Goal: Communication & Community: Answer question/provide support

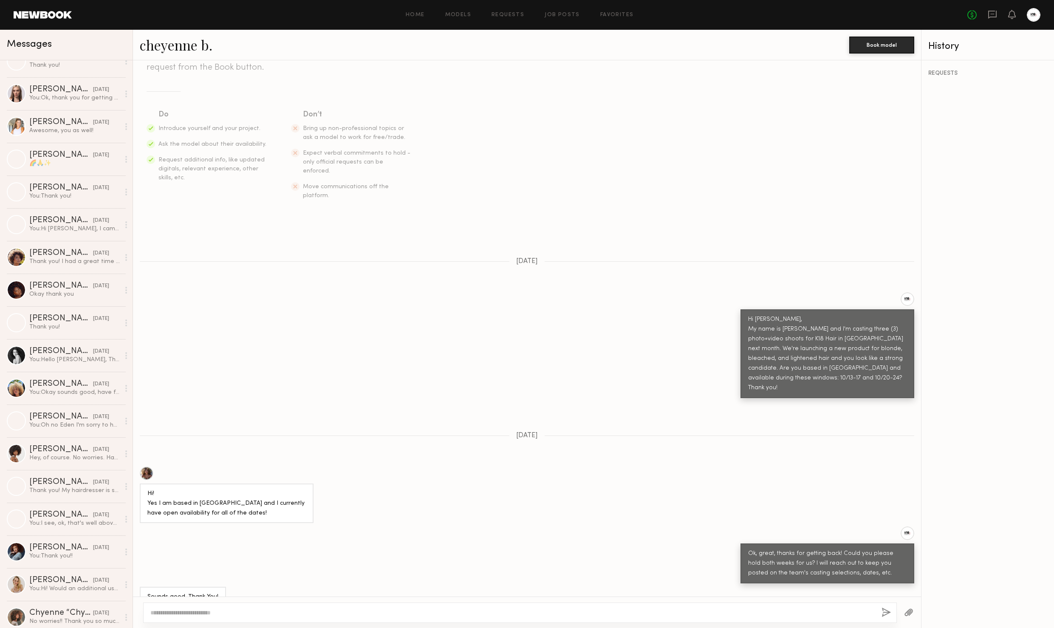
scroll to position [1065, 0]
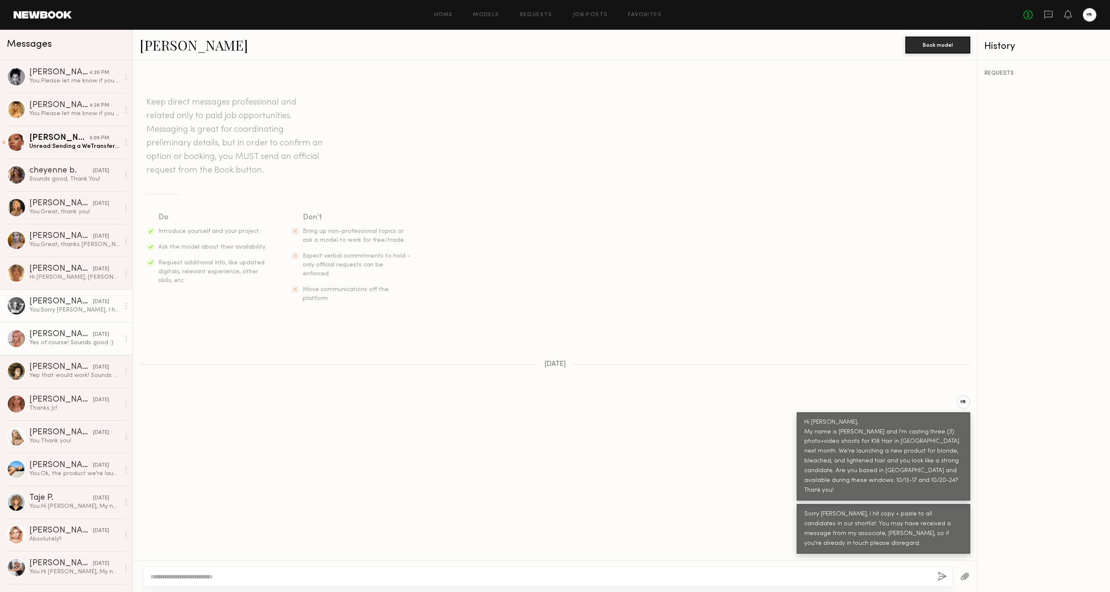
click at [45, 349] on link "[PERSON_NAME] [DATE] Yes of course! Sounds good :)" at bounding box center [66, 338] width 133 height 33
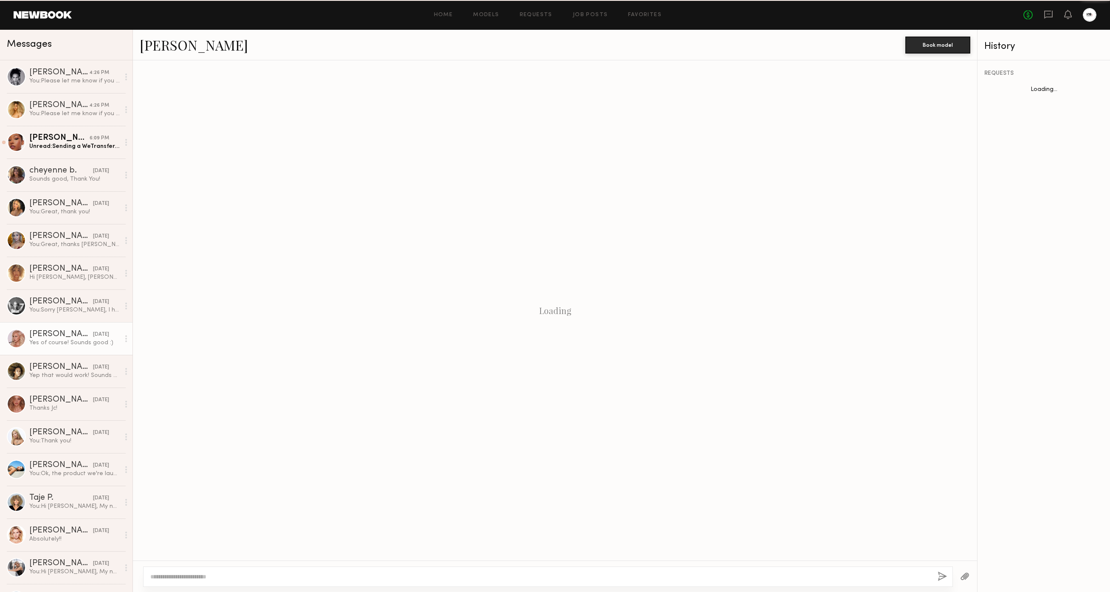
scroll to position [162, 0]
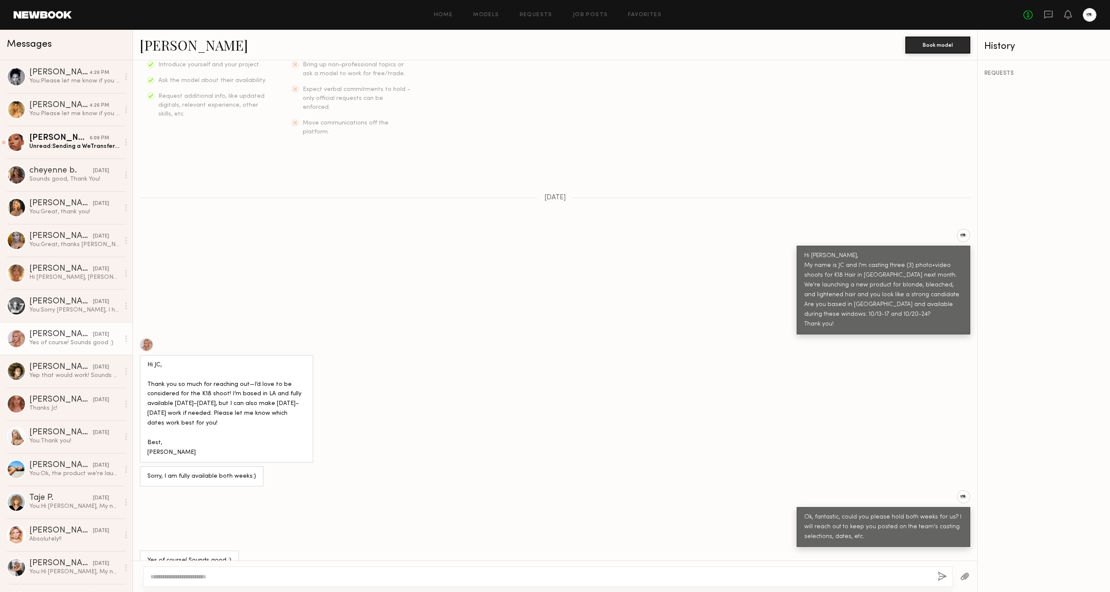
click at [158, 44] on link "[PERSON_NAME]" at bounding box center [194, 45] width 108 height 18
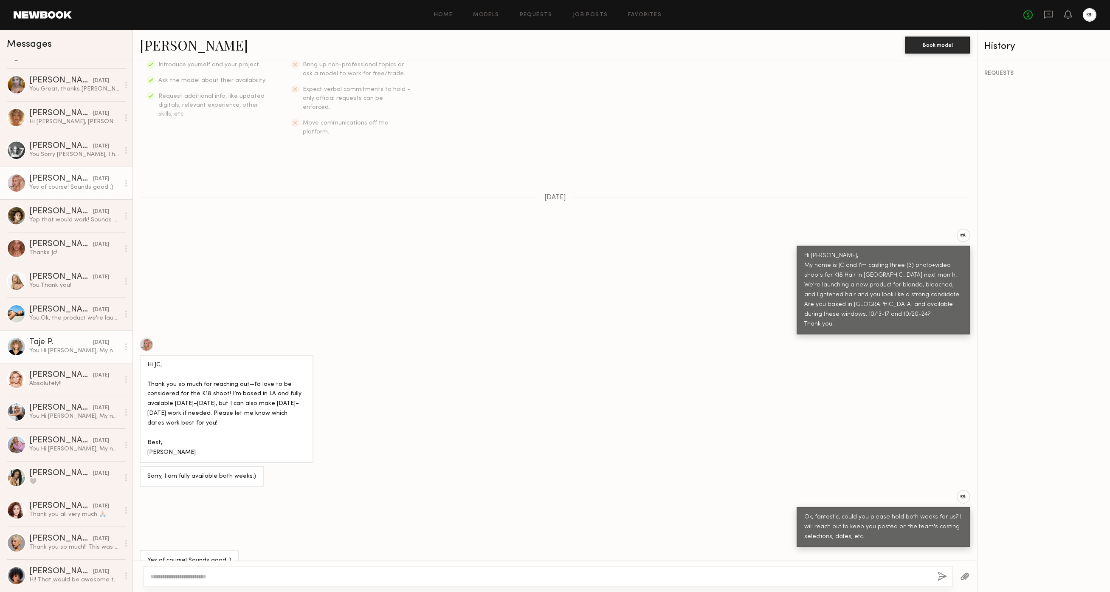
scroll to position [262, 0]
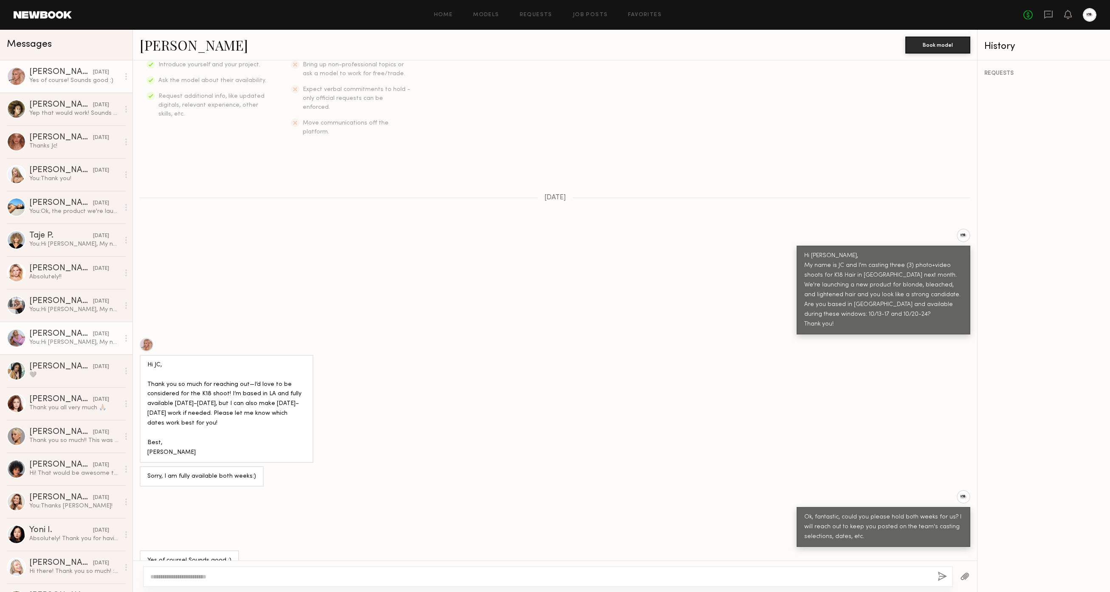
click at [76, 347] on link "[PERSON_NAME] [DATE] You: Hi [PERSON_NAME], My name is [PERSON_NAME] and I'm ca…" at bounding box center [66, 337] width 133 height 33
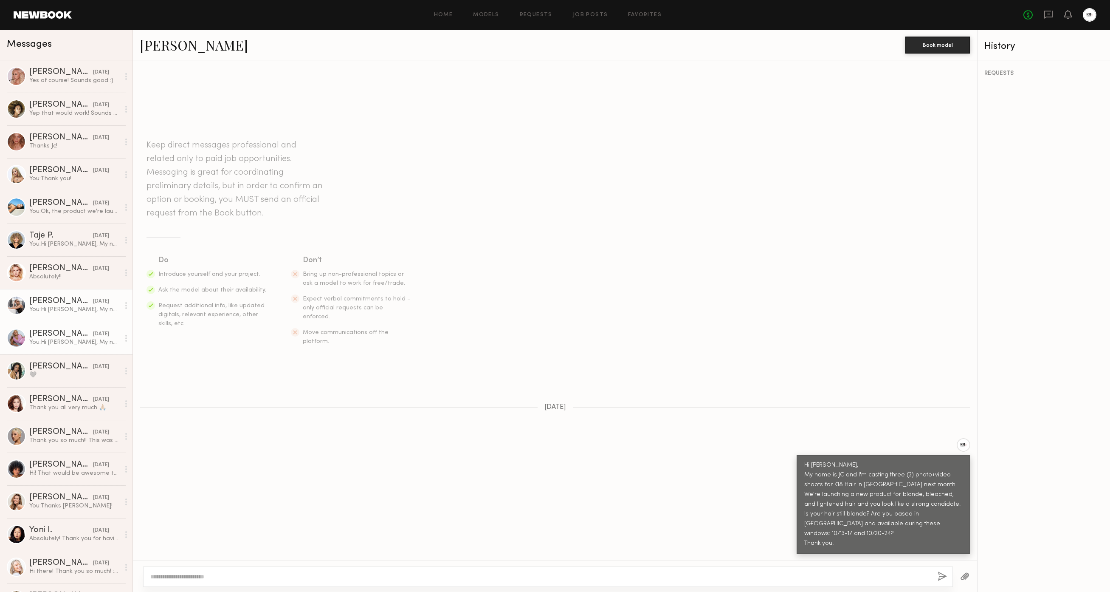
click at [45, 301] on div "[PERSON_NAME]" at bounding box center [61, 301] width 64 height 8
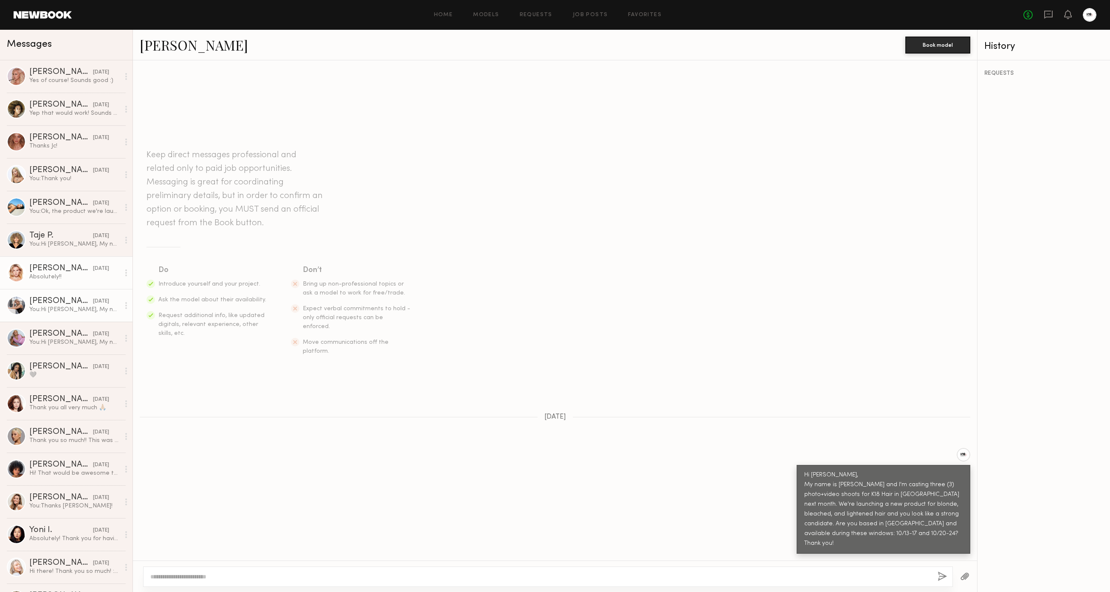
click at [56, 271] on div "[PERSON_NAME]" at bounding box center [61, 268] width 64 height 8
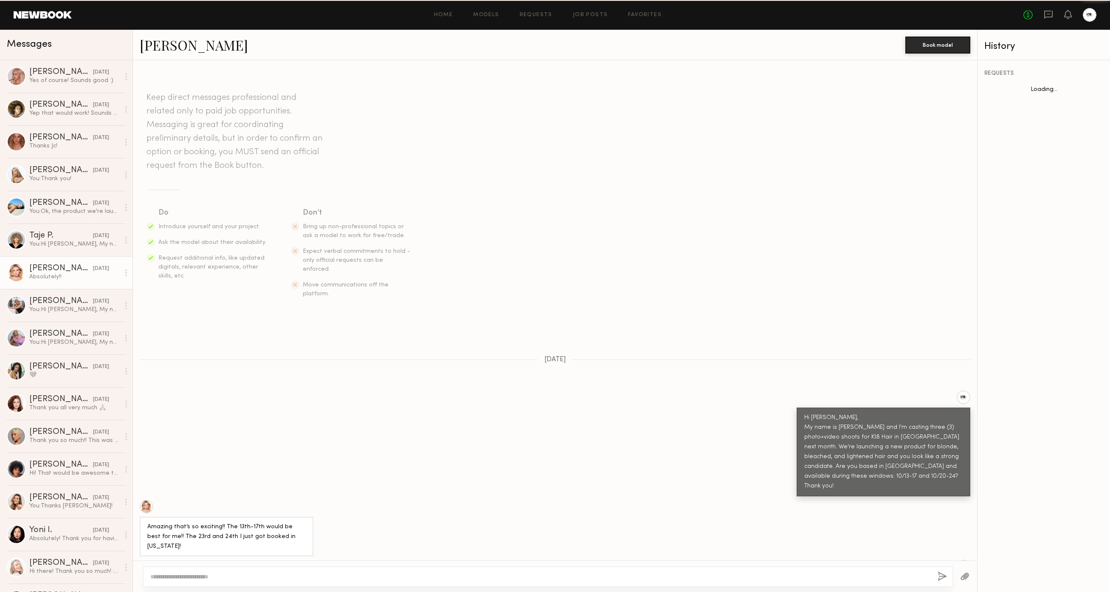
scroll to position [60, 0]
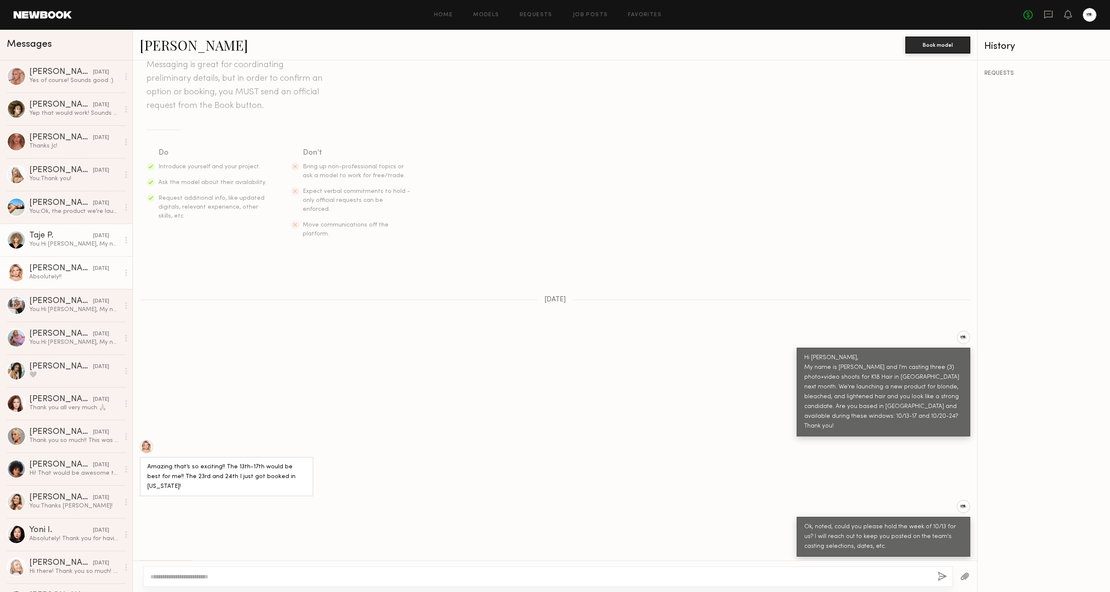
click at [61, 237] on div "Taje P." at bounding box center [61, 235] width 64 height 8
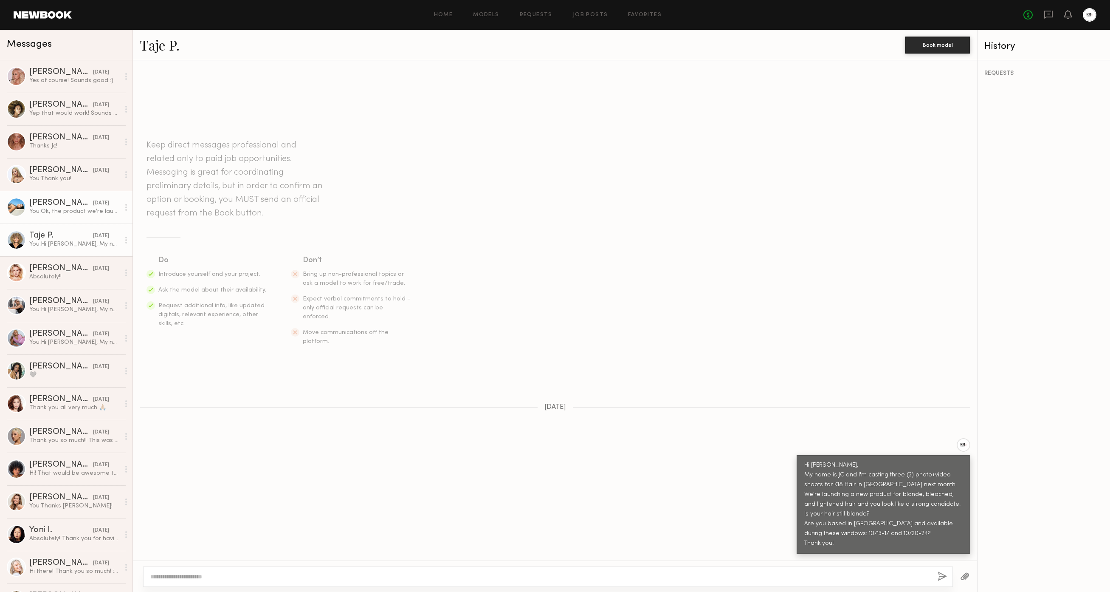
click at [60, 206] on div "[PERSON_NAME]" at bounding box center [61, 203] width 64 height 8
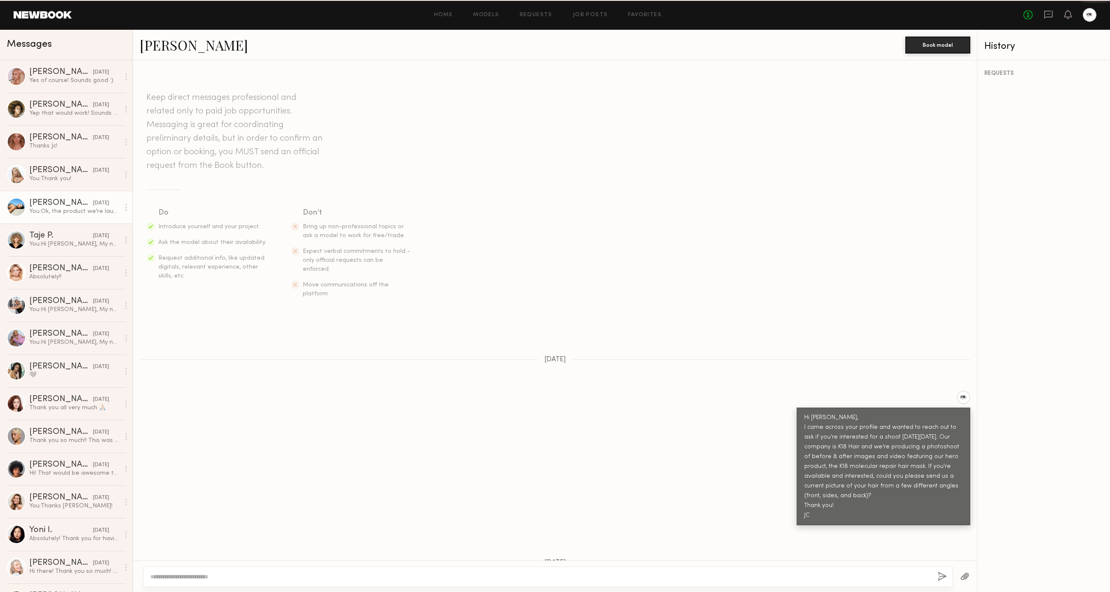
scroll to position [756, 0]
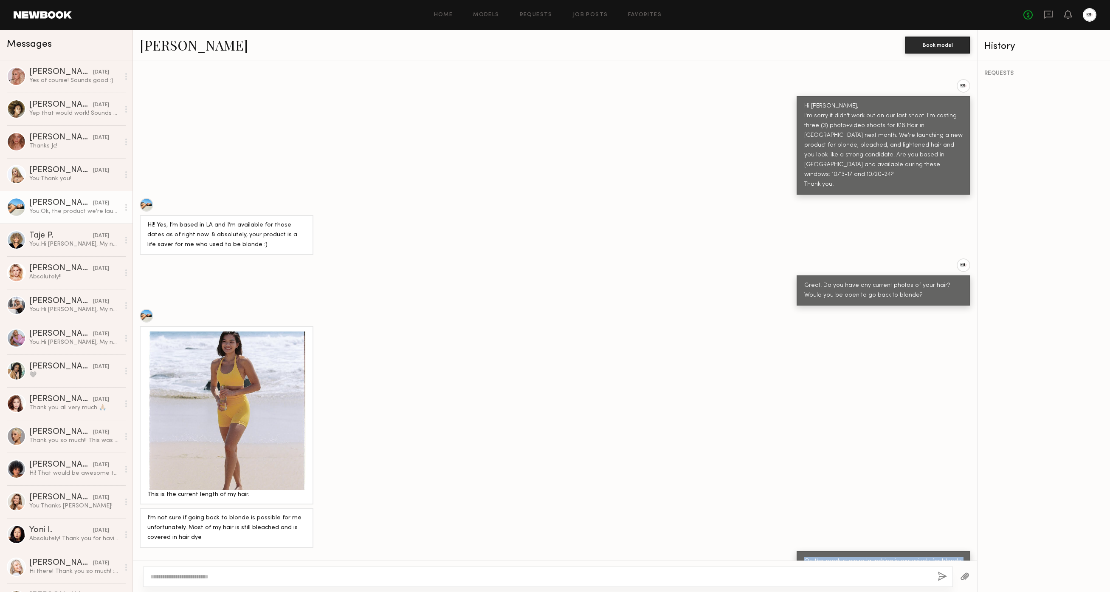
drag, startPoint x: 806, startPoint y: 524, endPoint x: 956, endPoint y: 547, distance: 152.1
click at [956, 556] on div "Ok, the product we're launching is exclusively for blonde hair. If you're open …" at bounding box center [883, 570] width 158 height 29
copy div "Ok, the product we're launching is exclusively for blonde hair. If you're open …"
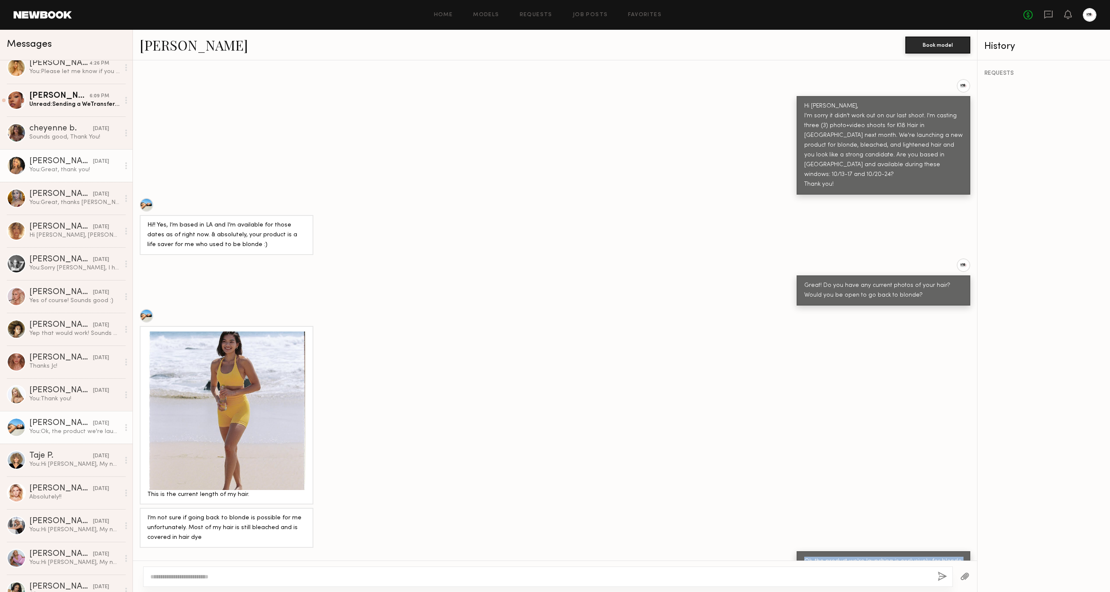
scroll to position [0, 0]
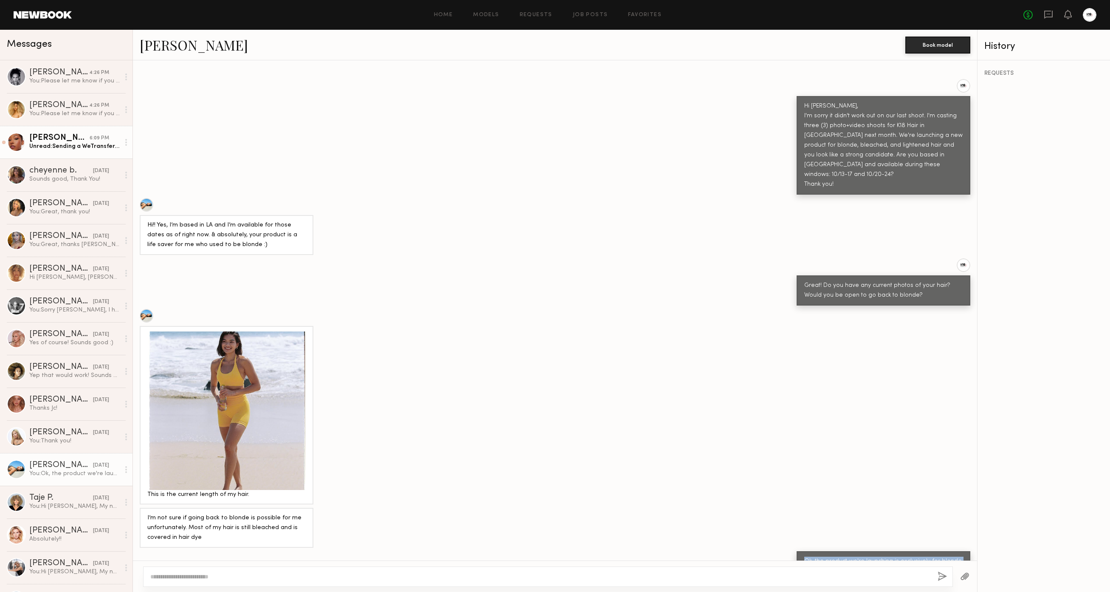
click at [55, 145] on div "Unread: Sending a WeTransfer, as the Newbook app auto-corrected the color darke…" at bounding box center [74, 146] width 90 height 8
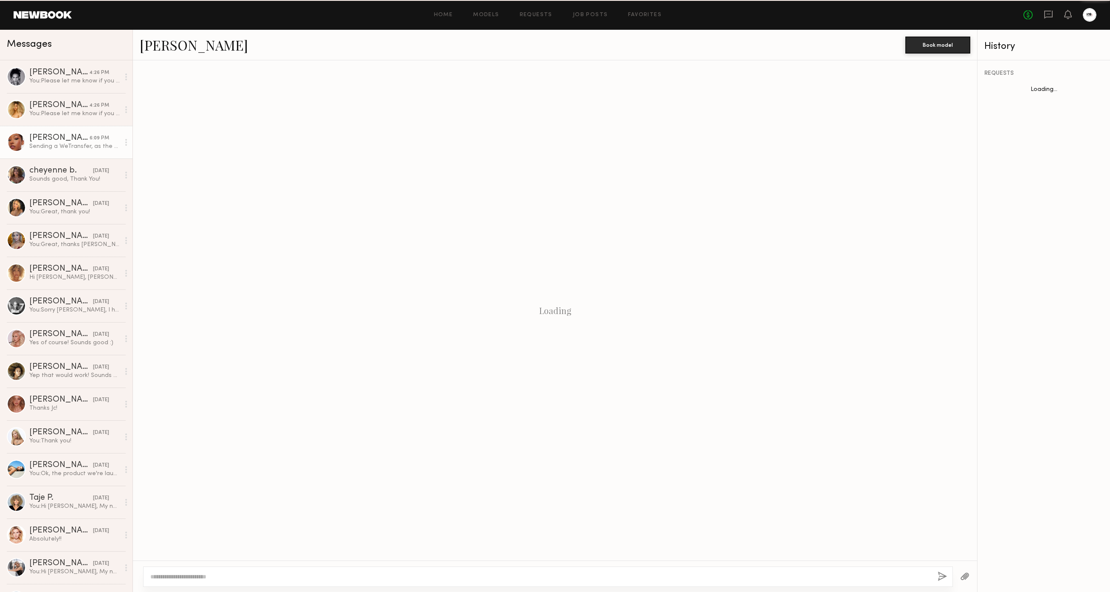
scroll to position [829, 0]
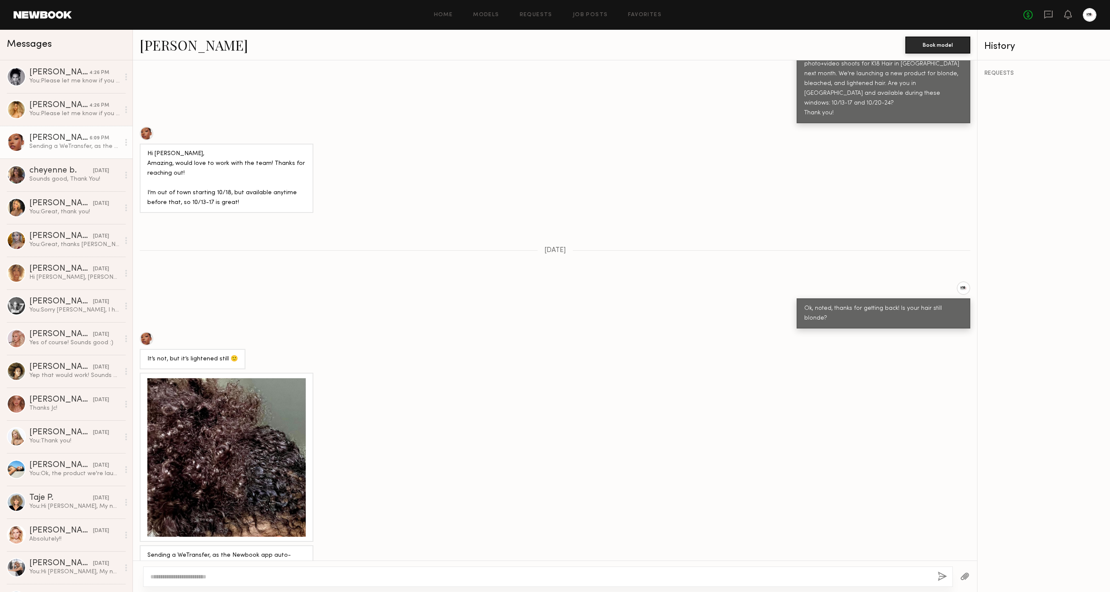
click at [233, 578] on textarea at bounding box center [540, 576] width 781 height 8
type textarea "**********"
click at [939, 574] on button "button" at bounding box center [942, 576] width 9 height 11
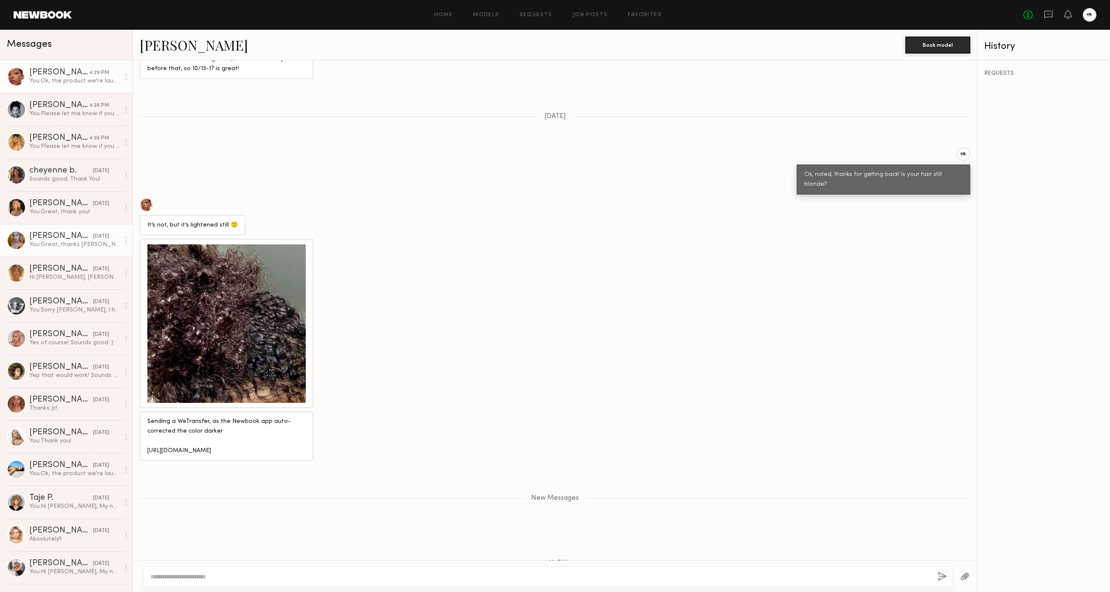
scroll to position [961, 0]
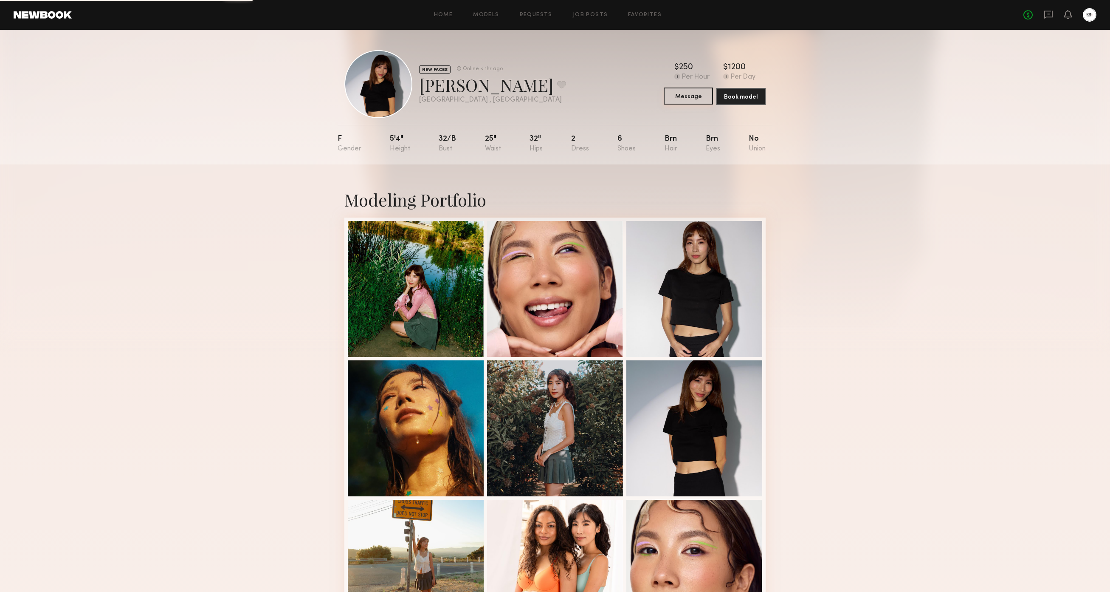
click at [688, 94] on button "Message" at bounding box center [688, 95] width 49 height 17
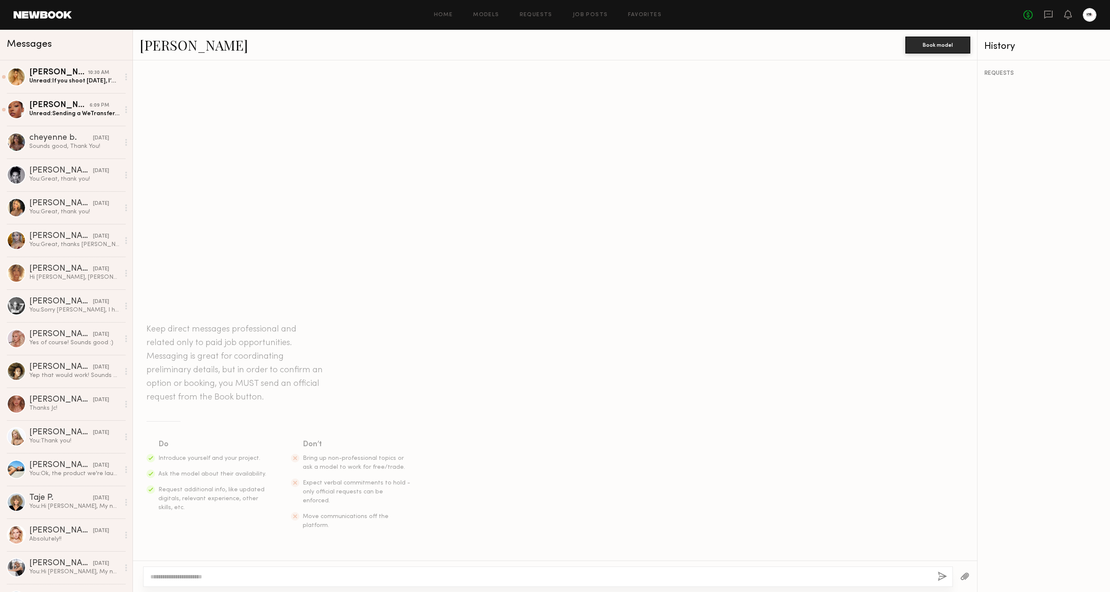
click at [462, 575] on textarea at bounding box center [540, 576] width 781 height 8
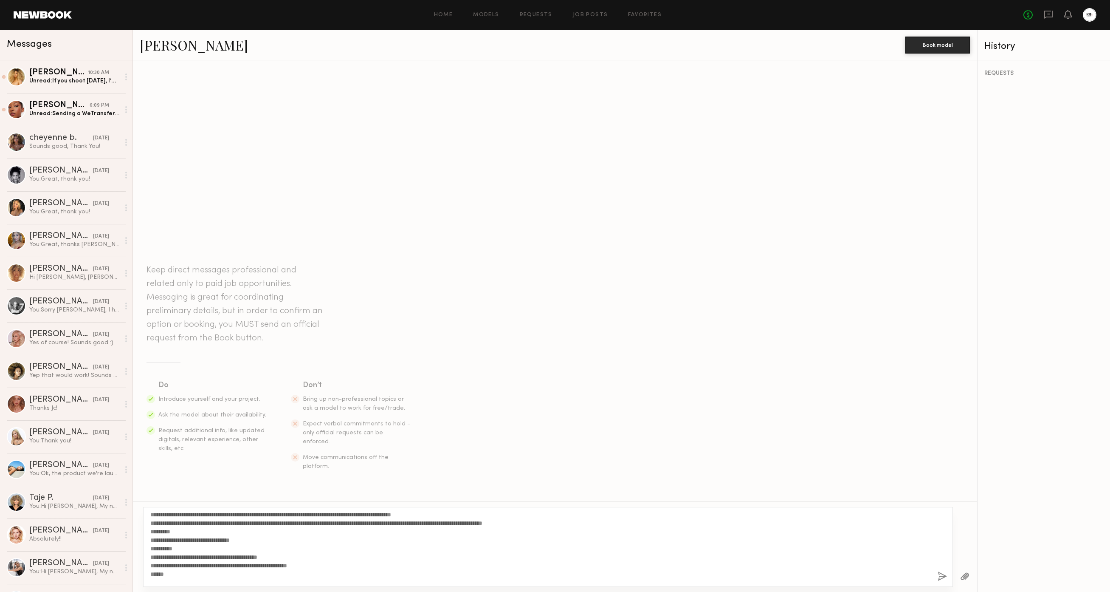
scroll to position [10, 0]
click at [417, 525] on textarea "**********" at bounding box center [540, 547] width 781 height 68
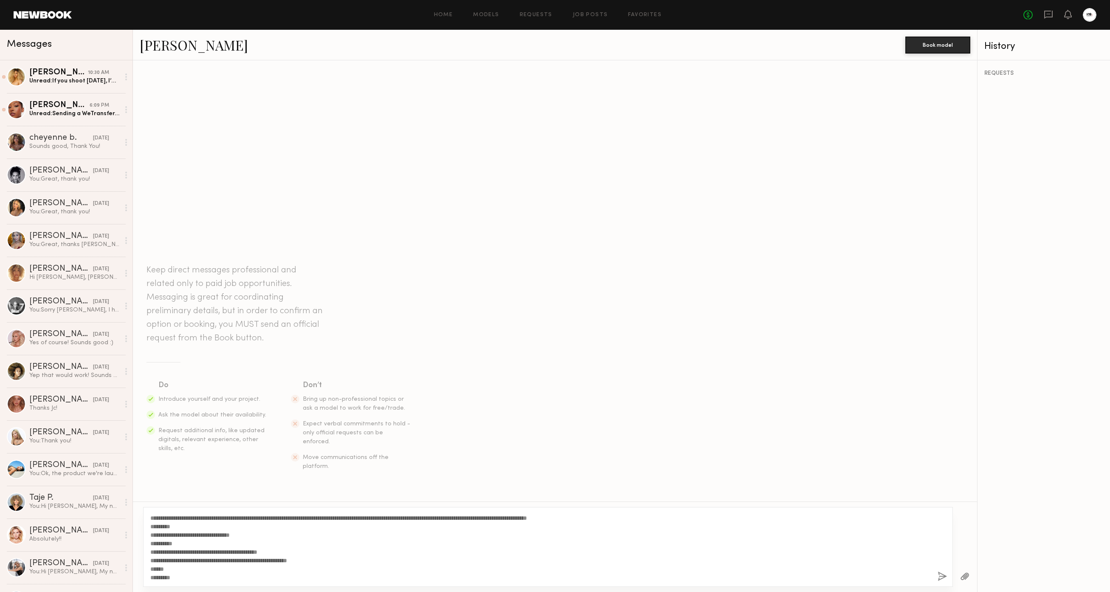
scroll to position [15, 0]
click at [250, 537] on textarea "**********" at bounding box center [540, 547] width 781 height 68
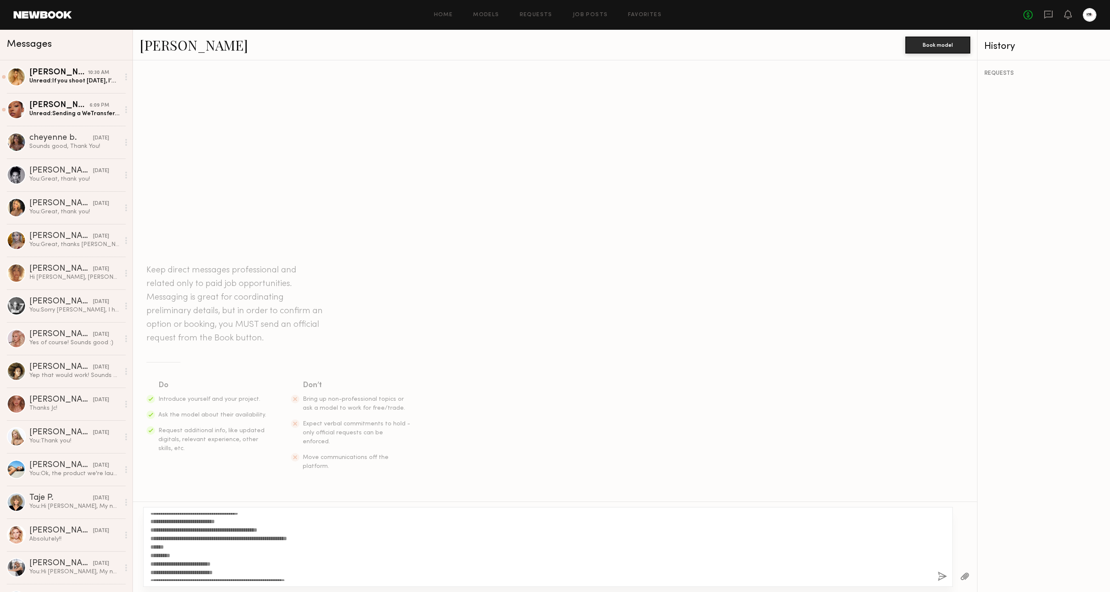
scroll to position [41, 0]
type textarea "**********"
click at [937, 574] on div "**********" at bounding box center [548, 547] width 810 height 80
click at [941, 576] on button "button" at bounding box center [942, 576] width 9 height 11
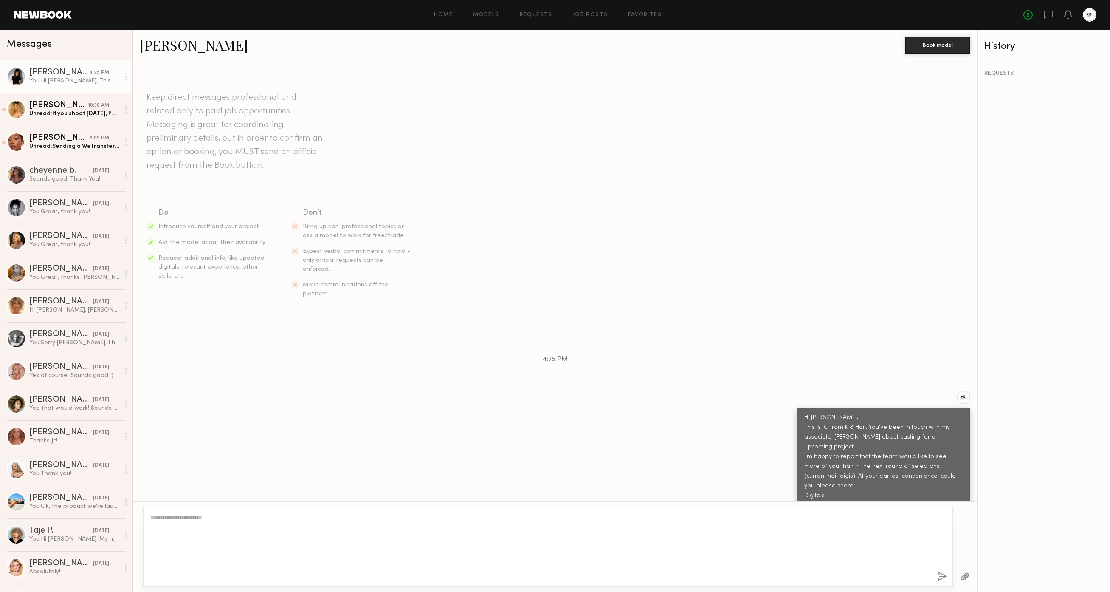
scroll to position [0, 0]
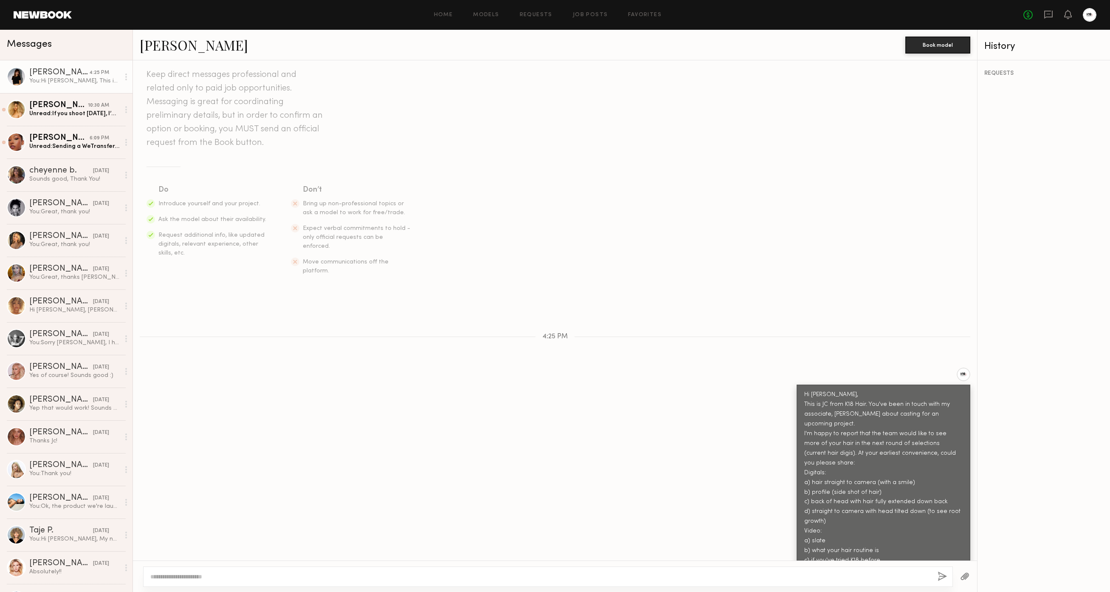
click at [794, 571] on div at bounding box center [548, 576] width 810 height 20
click at [778, 574] on textarea at bounding box center [540, 576] width 781 height 8
type textarea "**********"
click at [941, 575] on button "button" at bounding box center [942, 576] width 9 height 11
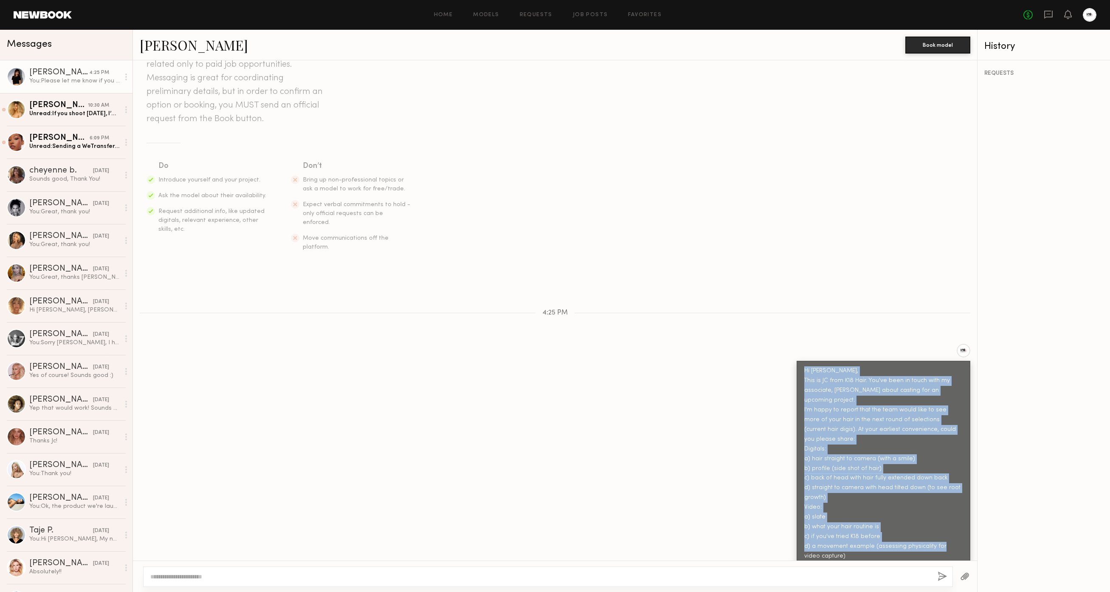
drag, startPoint x: 805, startPoint y: 353, endPoint x: 962, endPoint y: 523, distance: 231.4
click at [961, 524] on div "Hi Judy, This is JC from K18 Hair. You've been in touch with my associate, Kris…" at bounding box center [883, 463] width 158 height 195
copy div "Hi Judy, This is JC from K18 Hair. You've been in touch with my associate, Kris…"
click at [33, 102] on div "[PERSON_NAME]" at bounding box center [58, 105] width 59 height 8
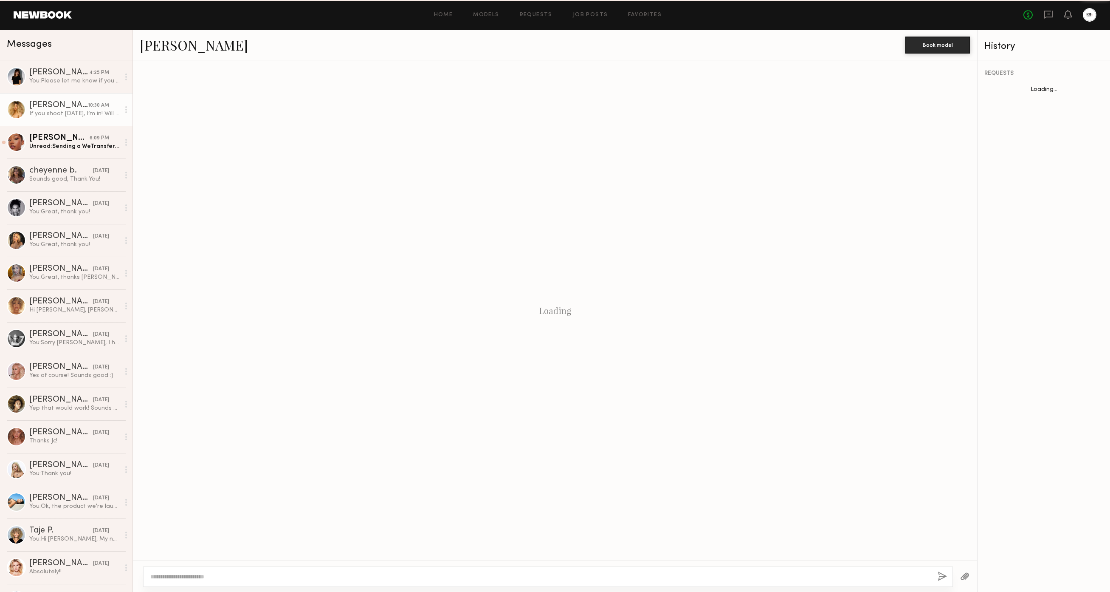
scroll to position [353, 0]
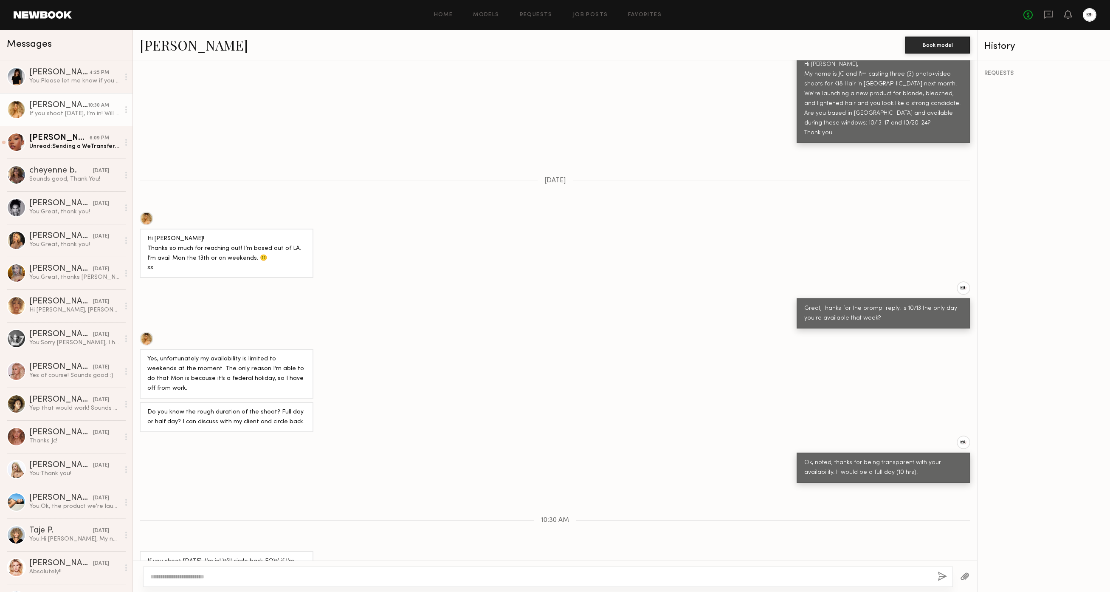
click at [209, 575] on textarea at bounding box center [540, 576] width 781 height 8
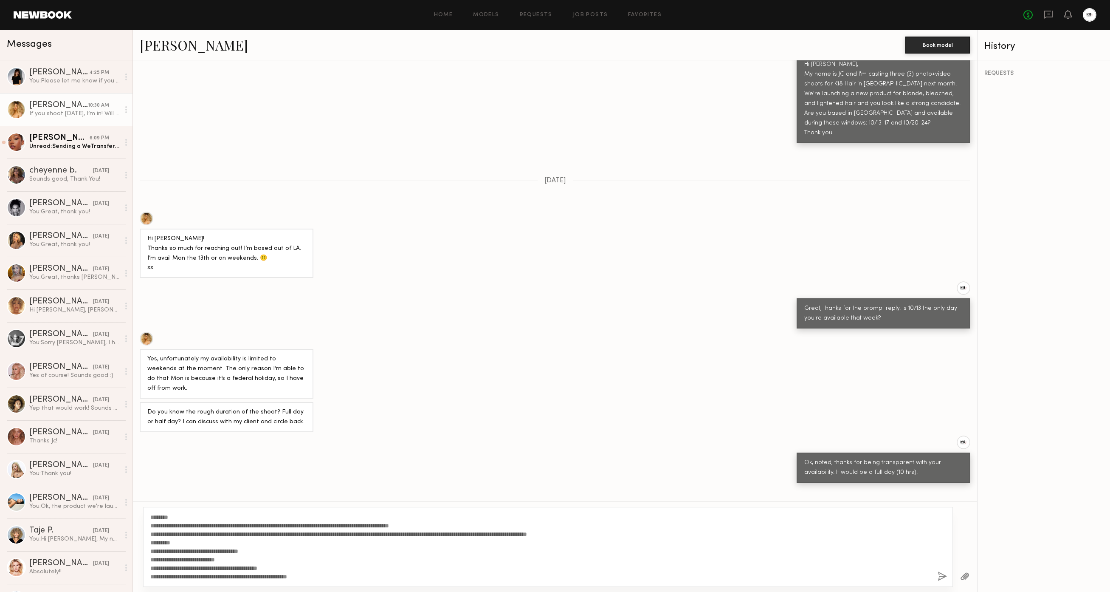
click at [170, 516] on textarea "**********" at bounding box center [540, 547] width 781 height 68
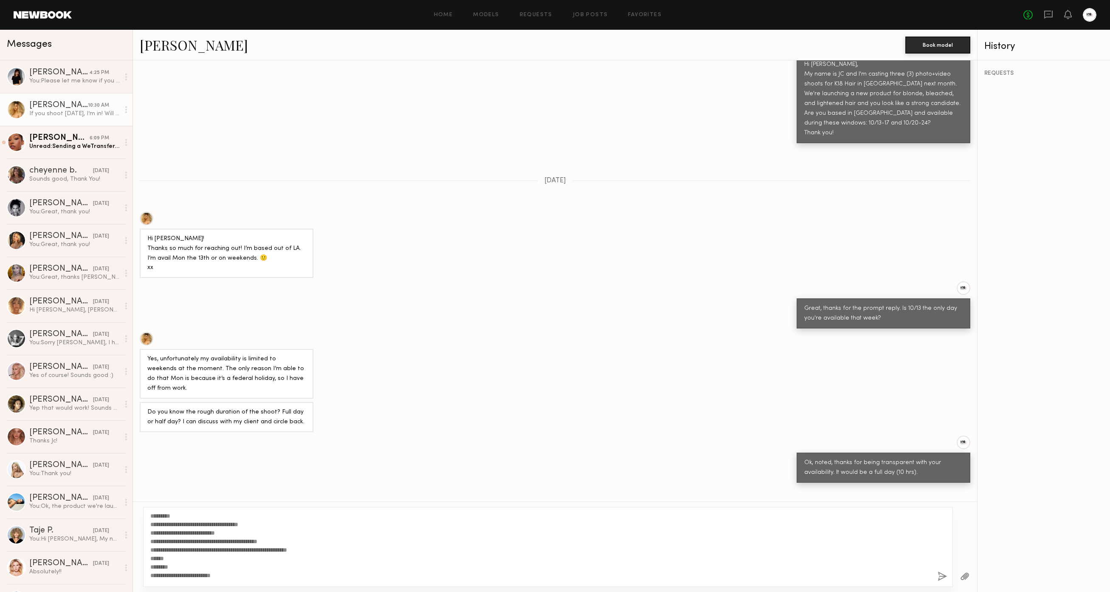
scroll to position [34, 0]
type textarea "**********"
click at [942, 574] on button "button" at bounding box center [942, 576] width 9 height 11
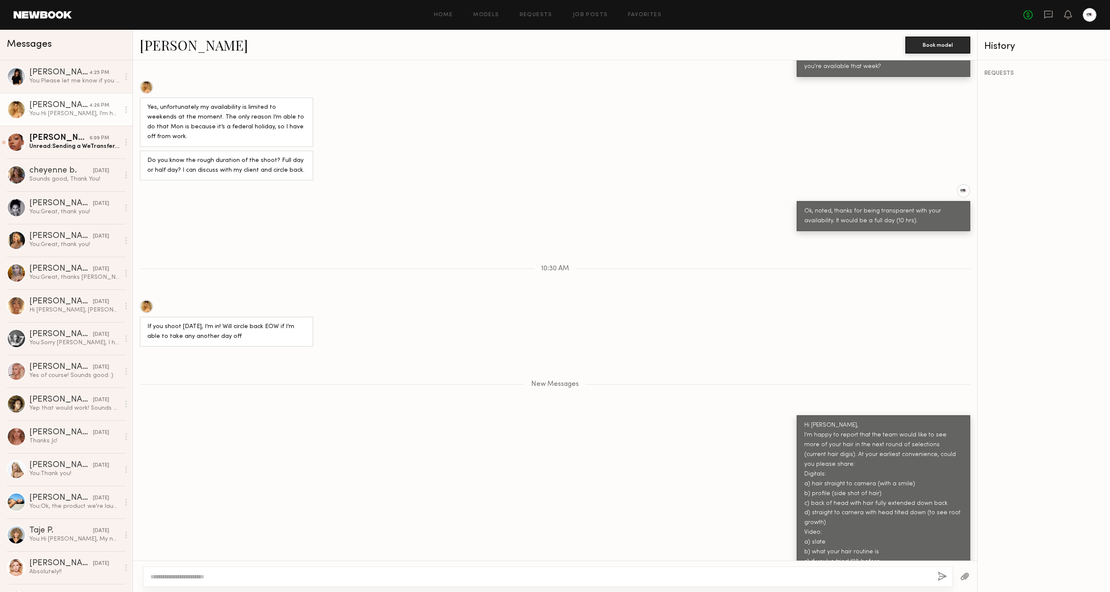
click at [466, 580] on textarea at bounding box center [540, 576] width 781 height 8
type textarea "**********"
click at [944, 577] on button "button" at bounding box center [942, 576] width 9 height 11
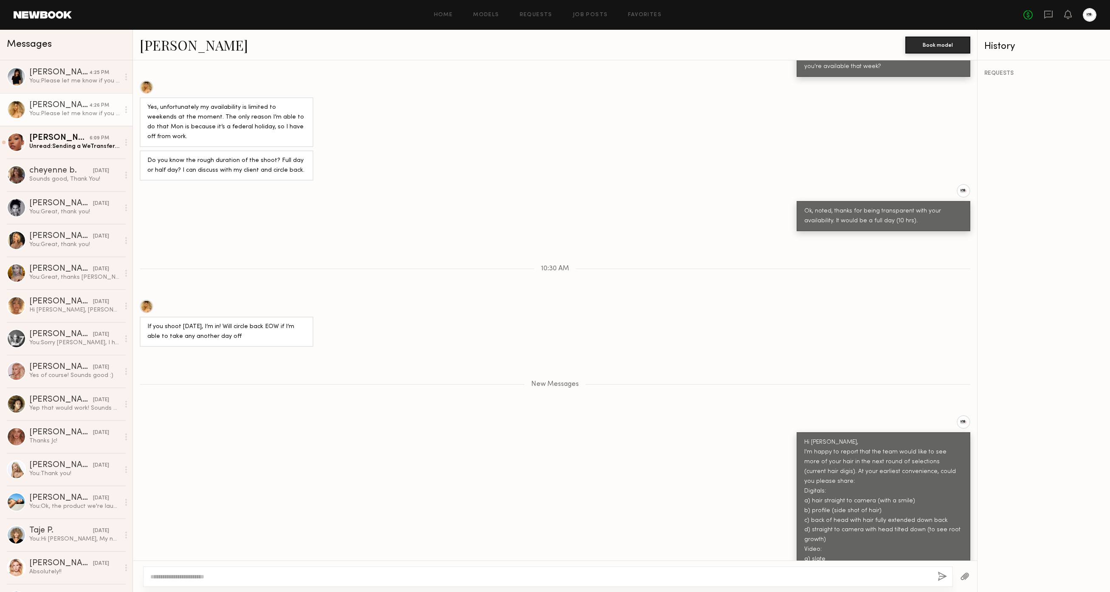
scroll to position [645, 0]
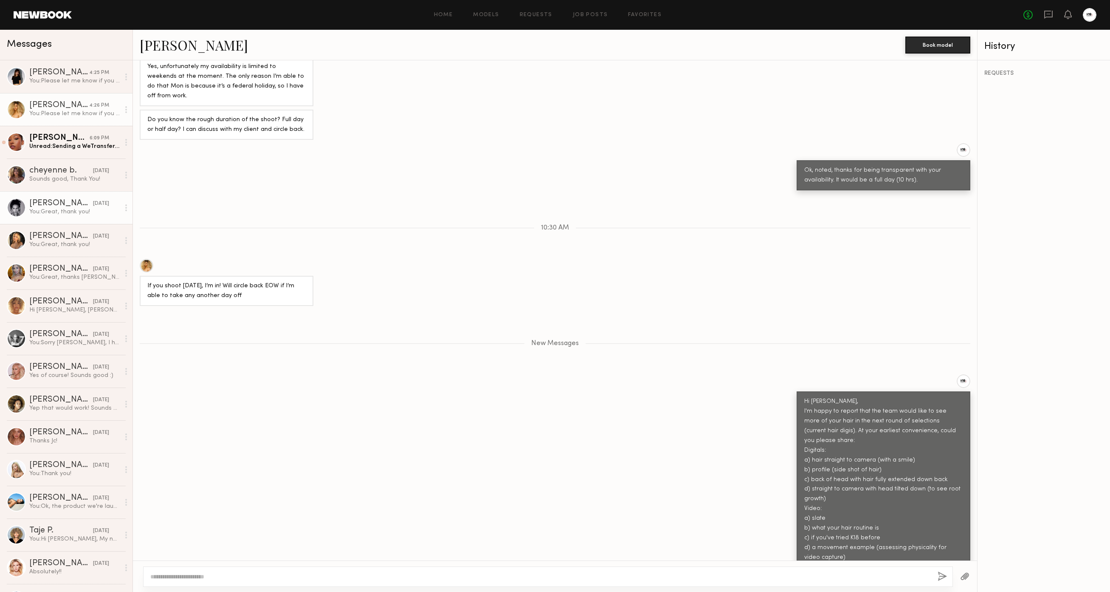
click at [73, 201] on div "[PERSON_NAME]" at bounding box center [61, 203] width 64 height 8
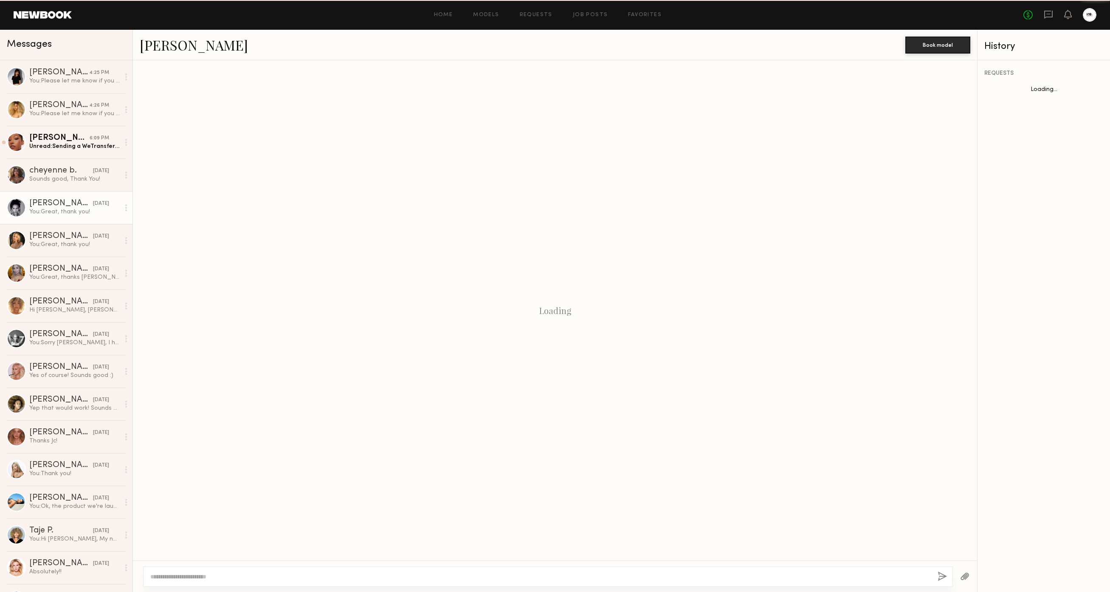
scroll to position [195, 0]
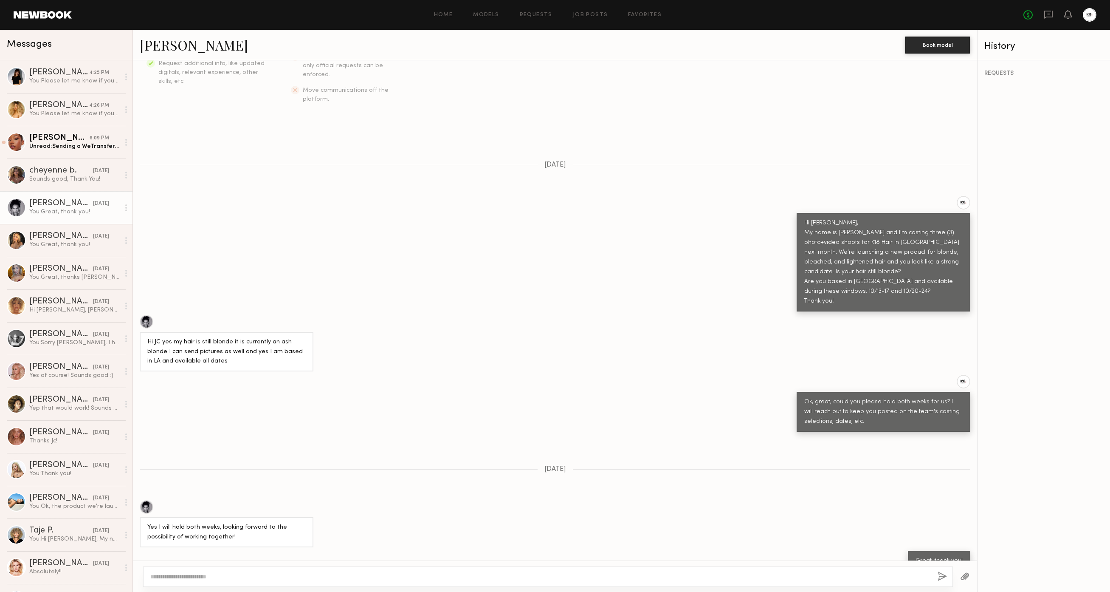
drag, startPoint x: 220, startPoint y: 584, endPoint x: 220, endPoint y: 577, distance: 6.8
click at [220, 580] on div at bounding box center [548, 576] width 810 height 20
click at [220, 577] on textarea at bounding box center [540, 576] width 781 height 8
paste textarea "**********"
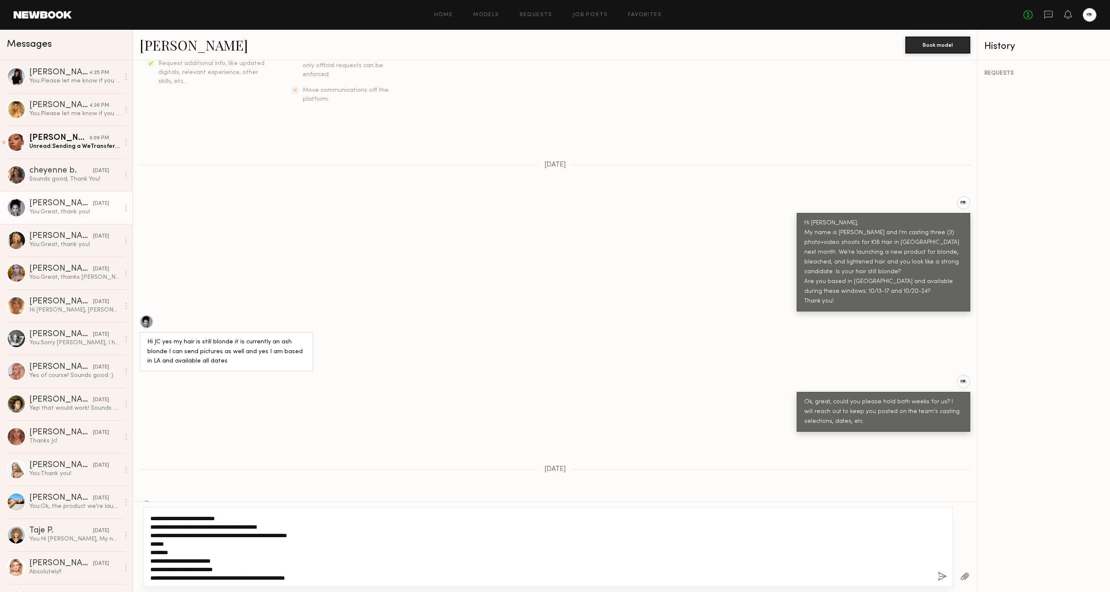
scroll to position [0, 0]
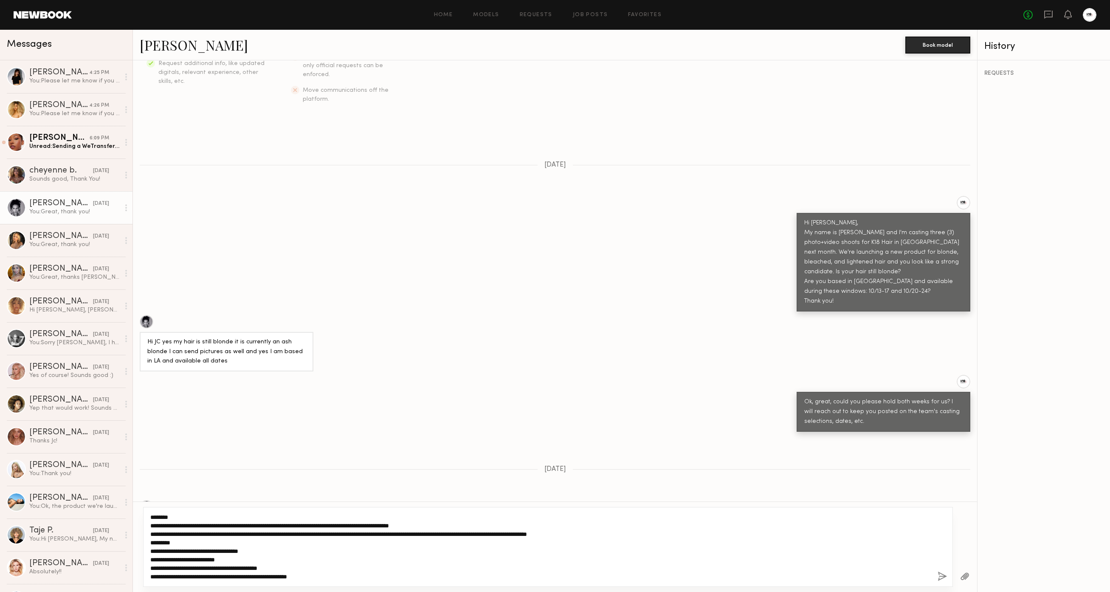
click at [170, 519] on textarea "**********" at bounding box center [540, 547] width 781 height 68
drag, startPoint x: 451, startPoint y: 523, endPoint x: 142, endPoint y: 523, distance: 308.8
click at [116, 525] on div "Messages Judy E. 4:25 PM You: Please let me know if you have any questions. Ty!…" at bounding box center [555, 311] width 1110 height 562
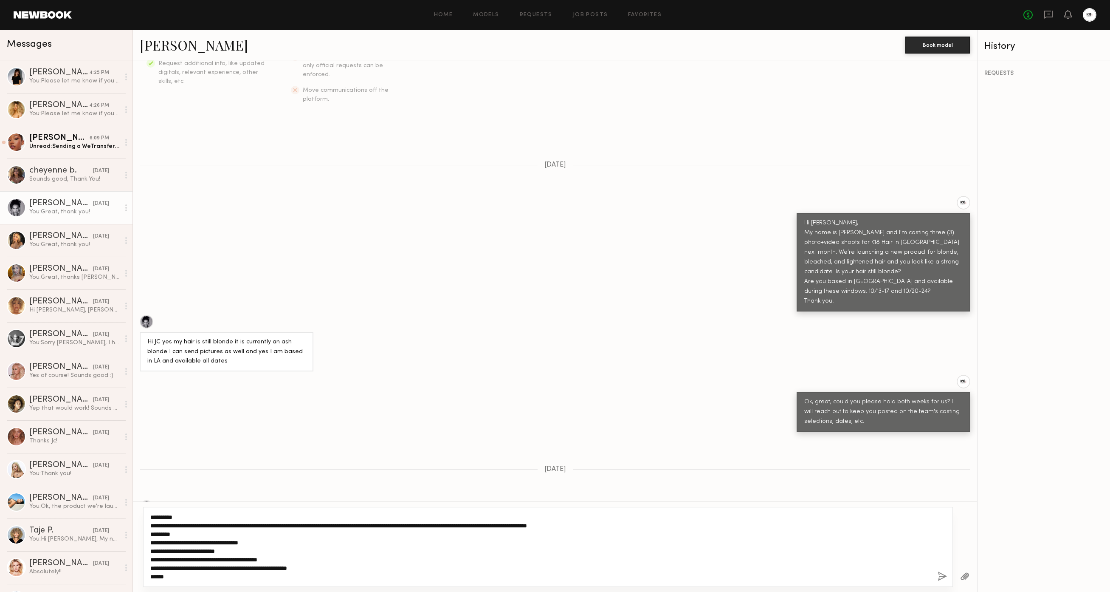
scroll to position [34, 0]
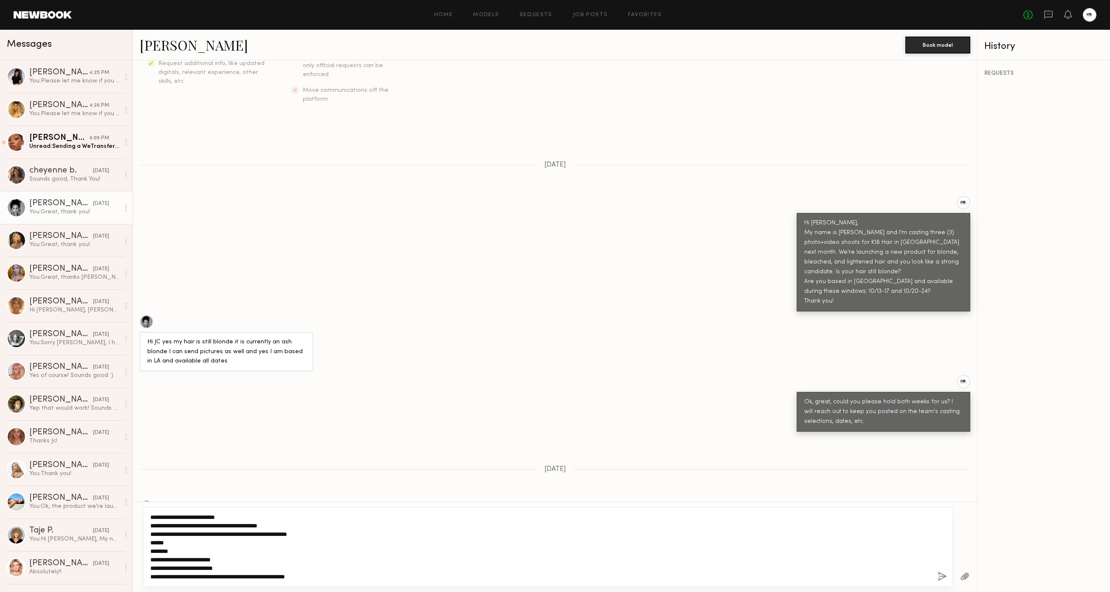
type textarea "**********"
click at [943, 576] on button "button" at bounding box center [942, 576] width 9 height 11
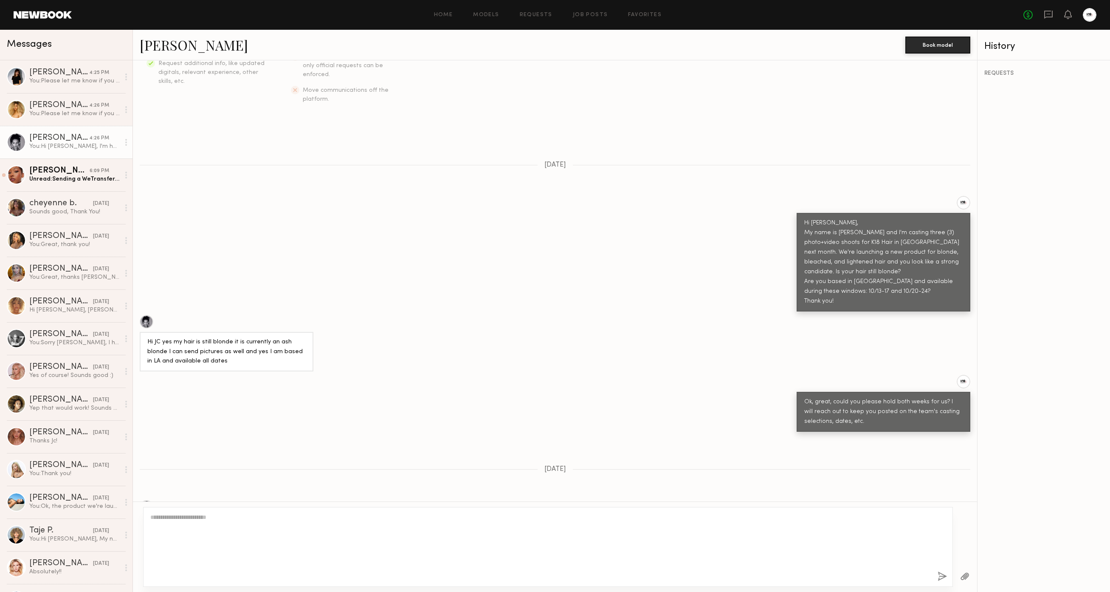
scroll to position [0, 0]
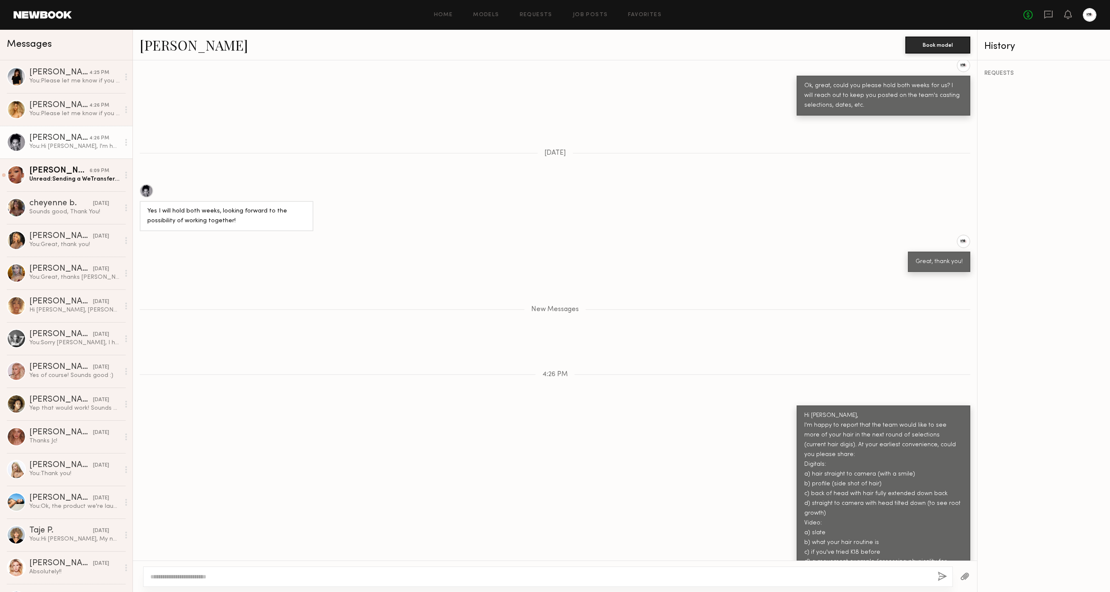
click at [482, 575] on textarea at bounding box center [540, 576] width 781 height 8
type textarea "**********"
click at [945, 575] on button "button" at bounding box center [942, 576] width 9 height 11
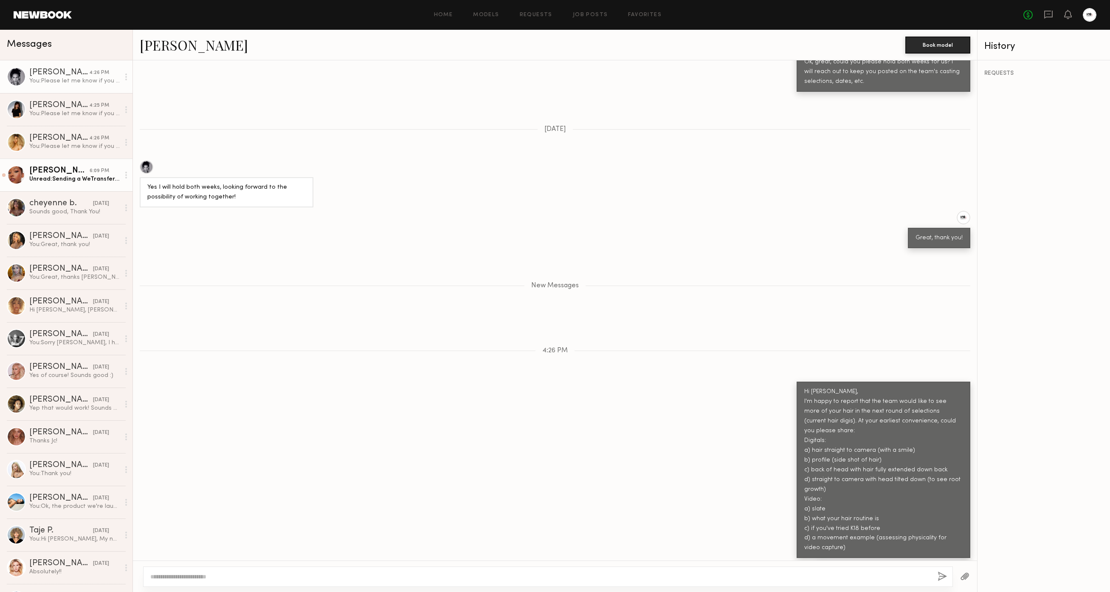
click at [76, 176] on div "Unread: Sending a WeTransfer, as the Newbook app auto-corrected the color darke…" at bounding box center [74, 179] width 90 height 8
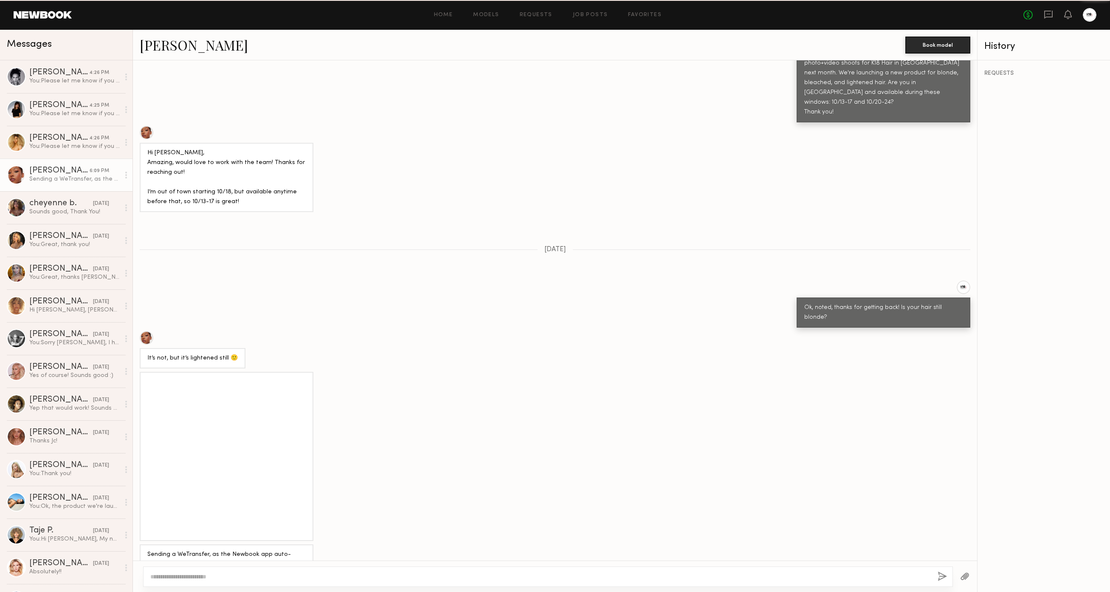
scroll to position [829, 0]
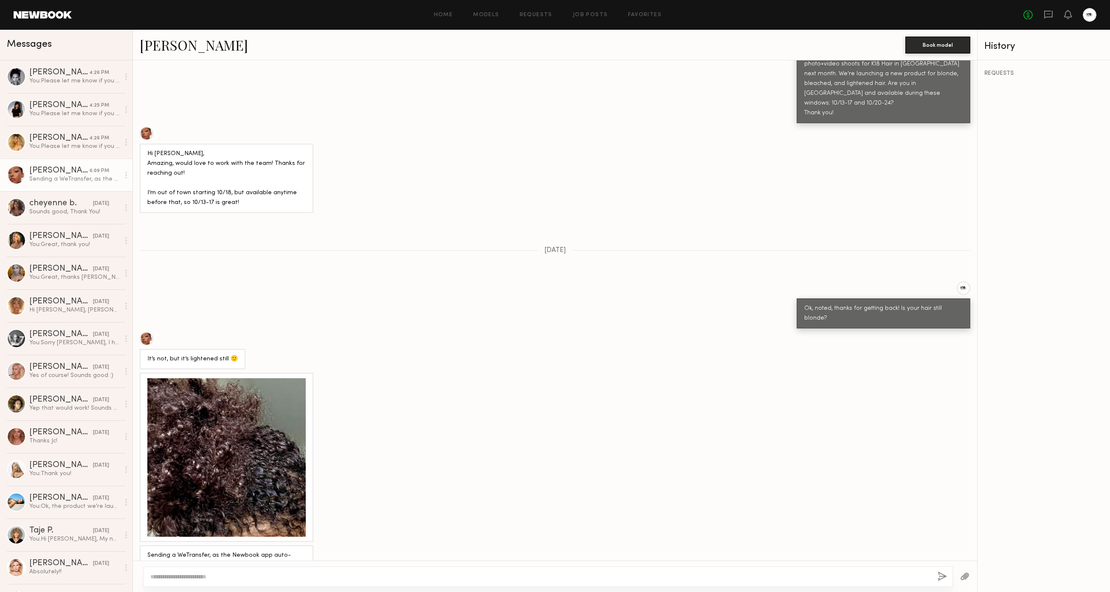
click at [240, 423] on div at bounding box center [226, 457] width 158 height 158
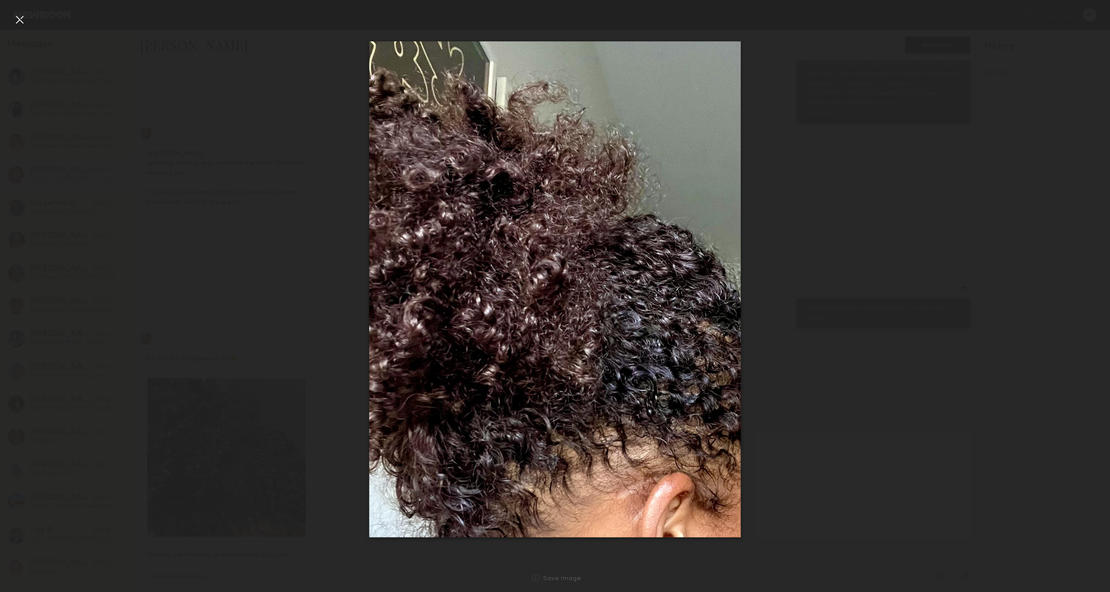
click at [24, 20] on div at bounding box center [20, 20] width 14 height 14
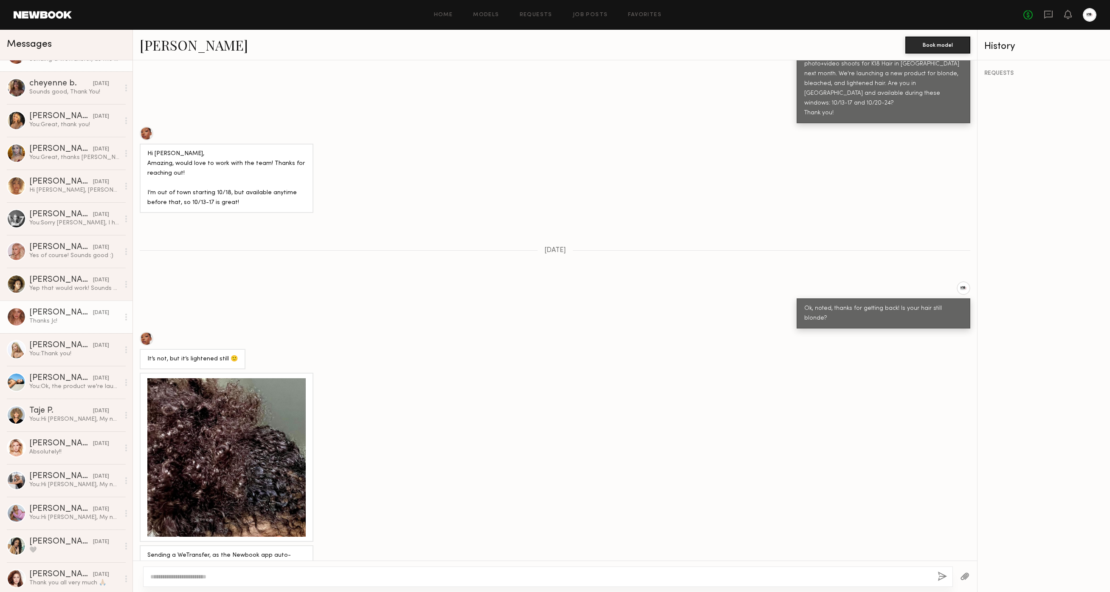
scroll to position [121, 0]
click at [44, 213] on div "[PERSON_NAME]" at bounding box center [61, 213] width 64 height 8
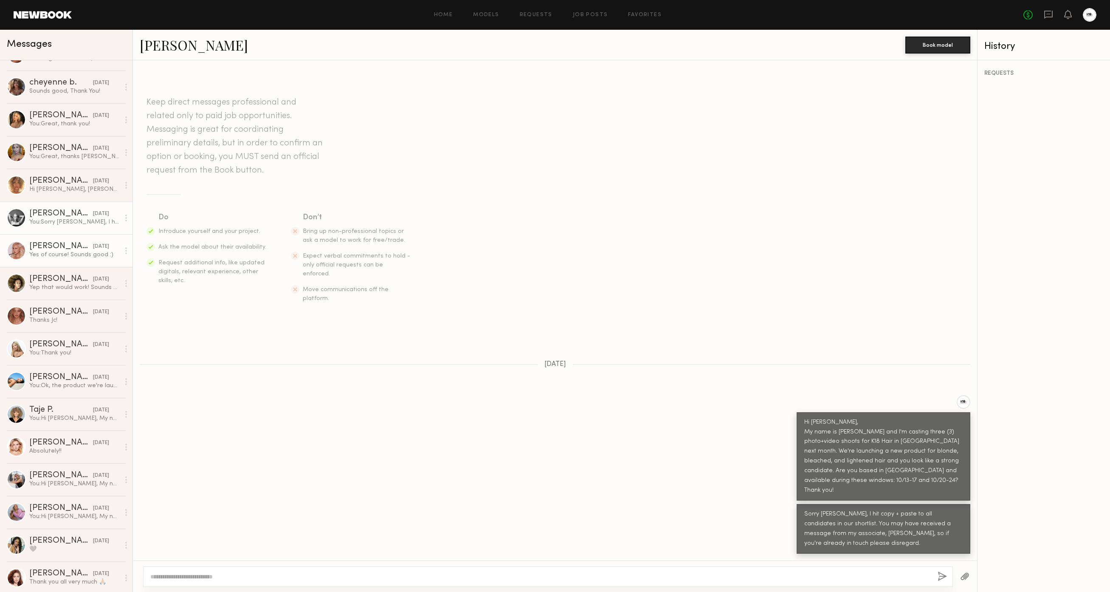
click at [62, 248] on div "[PERSON_NAME]" at bounding box center [61, 246] width 64 height 8
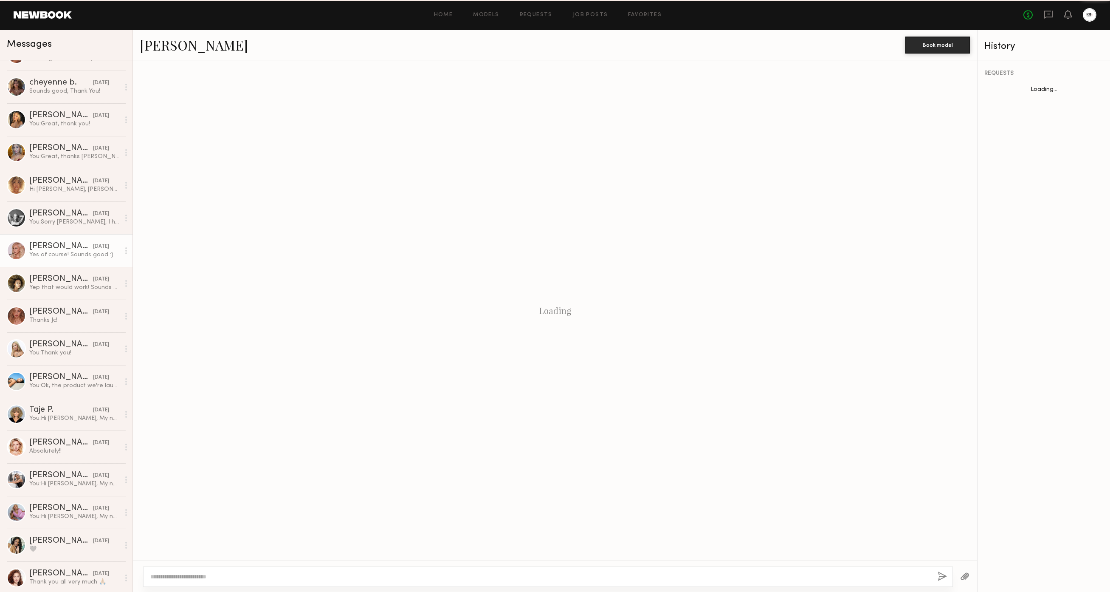
scroll to position [162, 0]
